Goal: Information Seeking & Learning: Find contact information

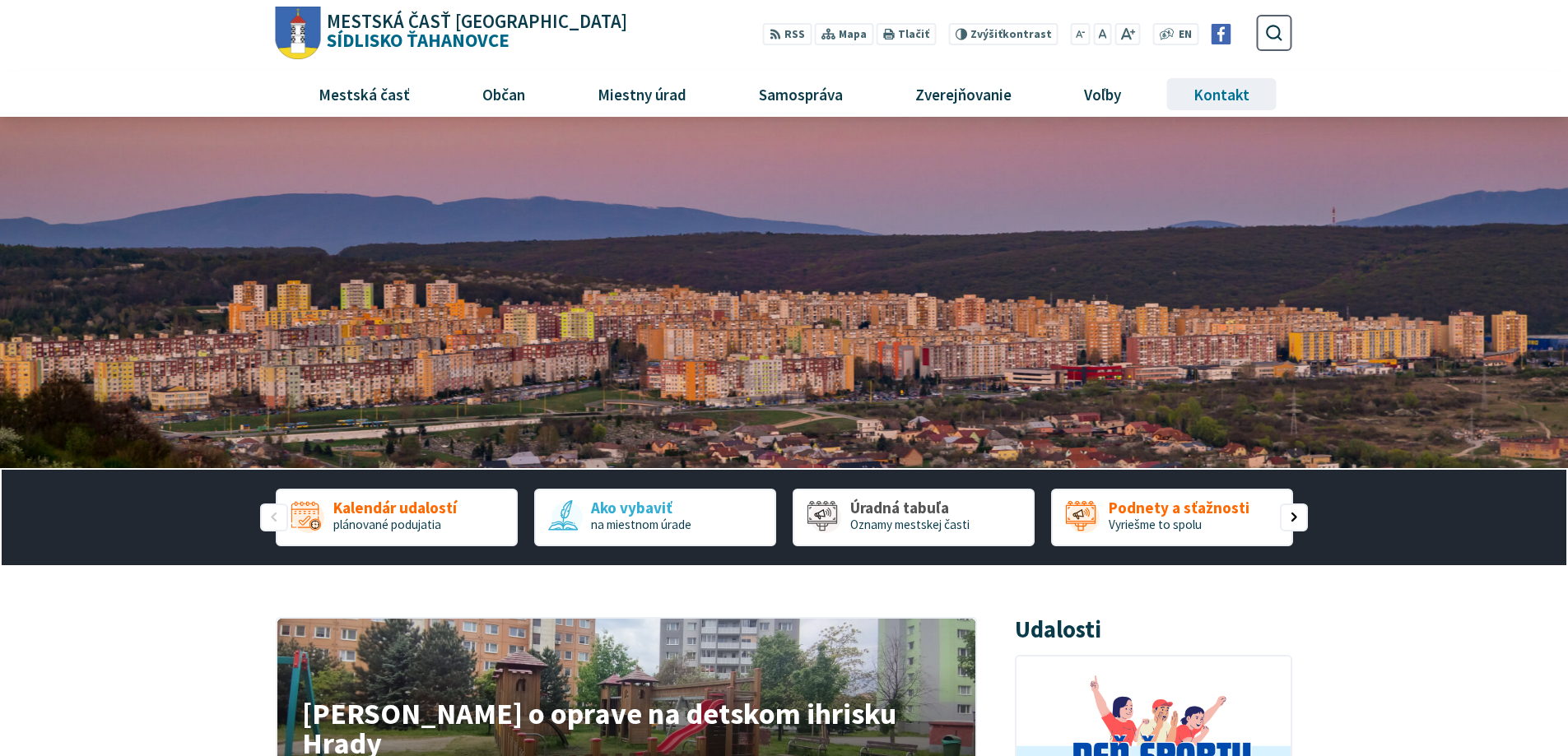
click at [1218, 102] on span "Kontakt" at bounding box center [1222, 93] width 69 height 44
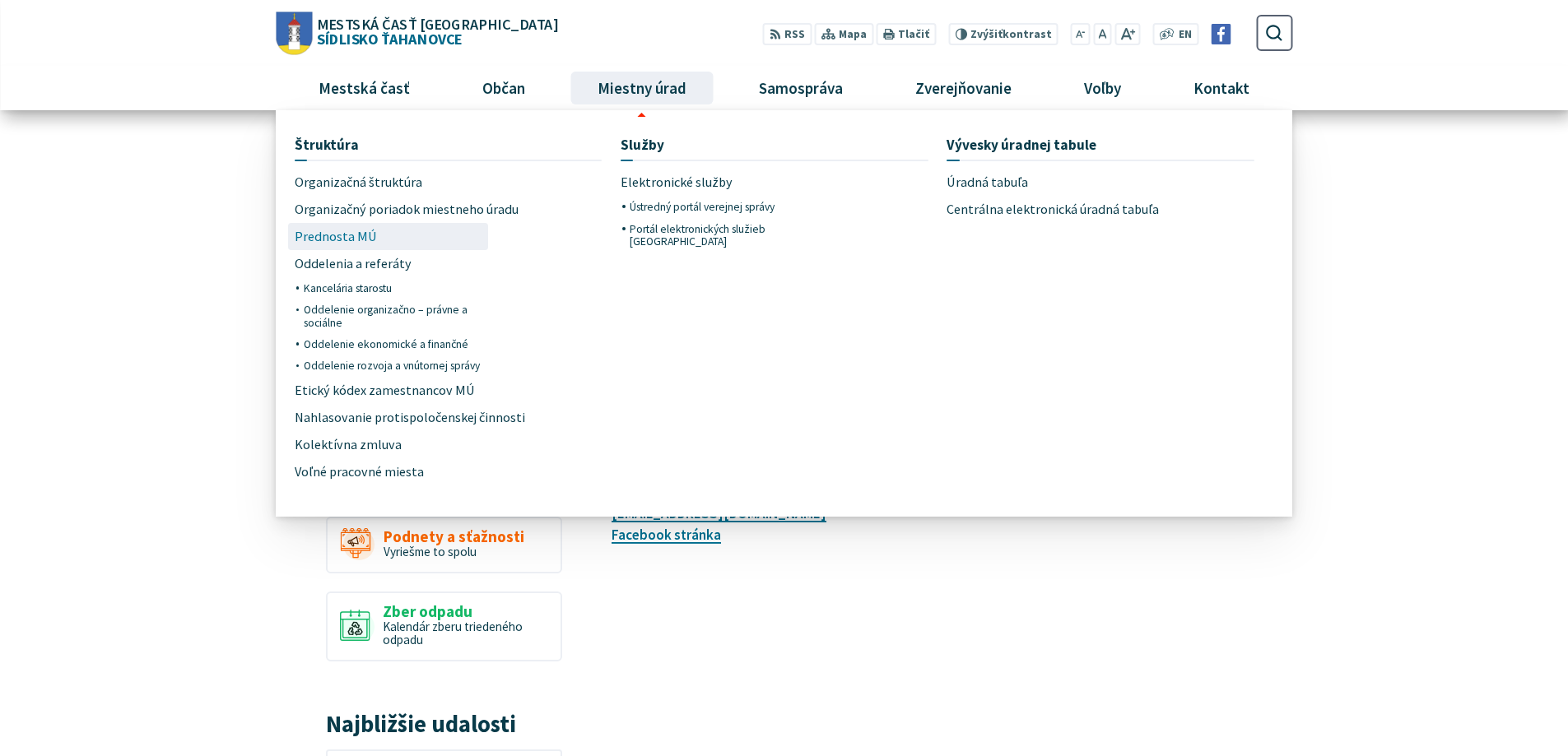
click at [362, 235] on span "Prednosta MÚ" at bounding box center [335, 237] width 82 height 27
